Goal: Navigation & Orientation: Find specific page/section

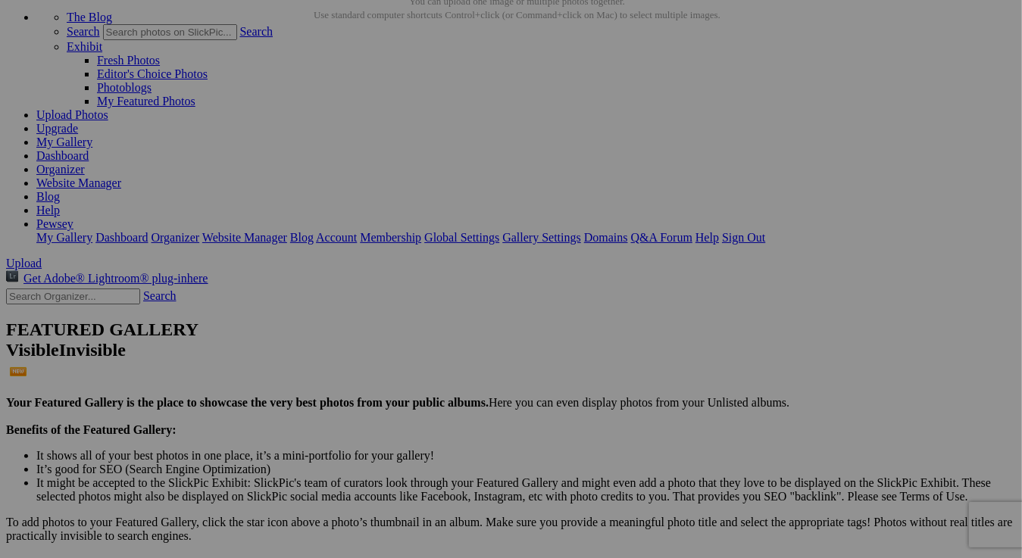
scroll to position [76, 0]
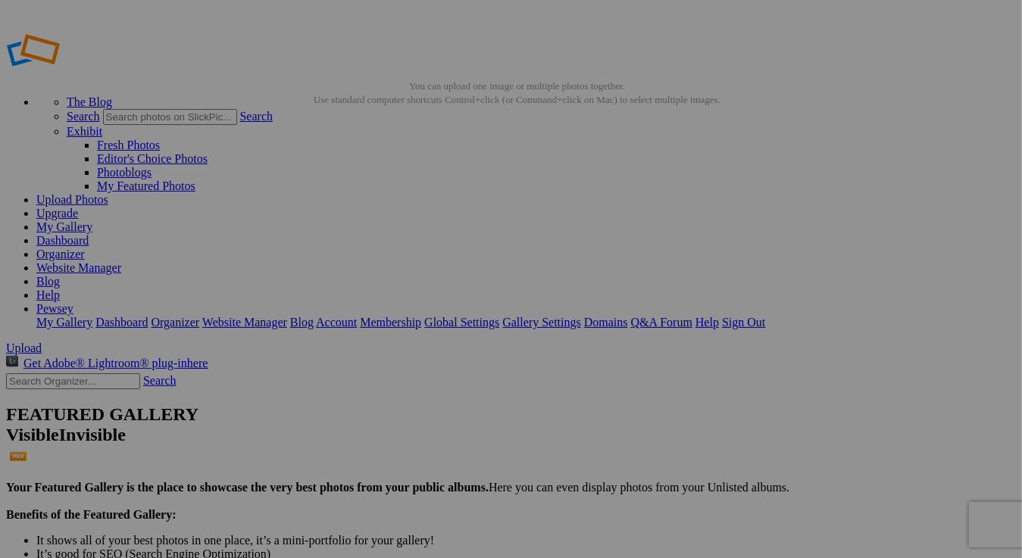
type input "CHINES [GEOGRAPHIC_DATA] [DATE]"
click at [425, 251] on img at bounding box center [422, 226] width 86 height 114
